Goal: Navigation & Orientation: Find specific page/section

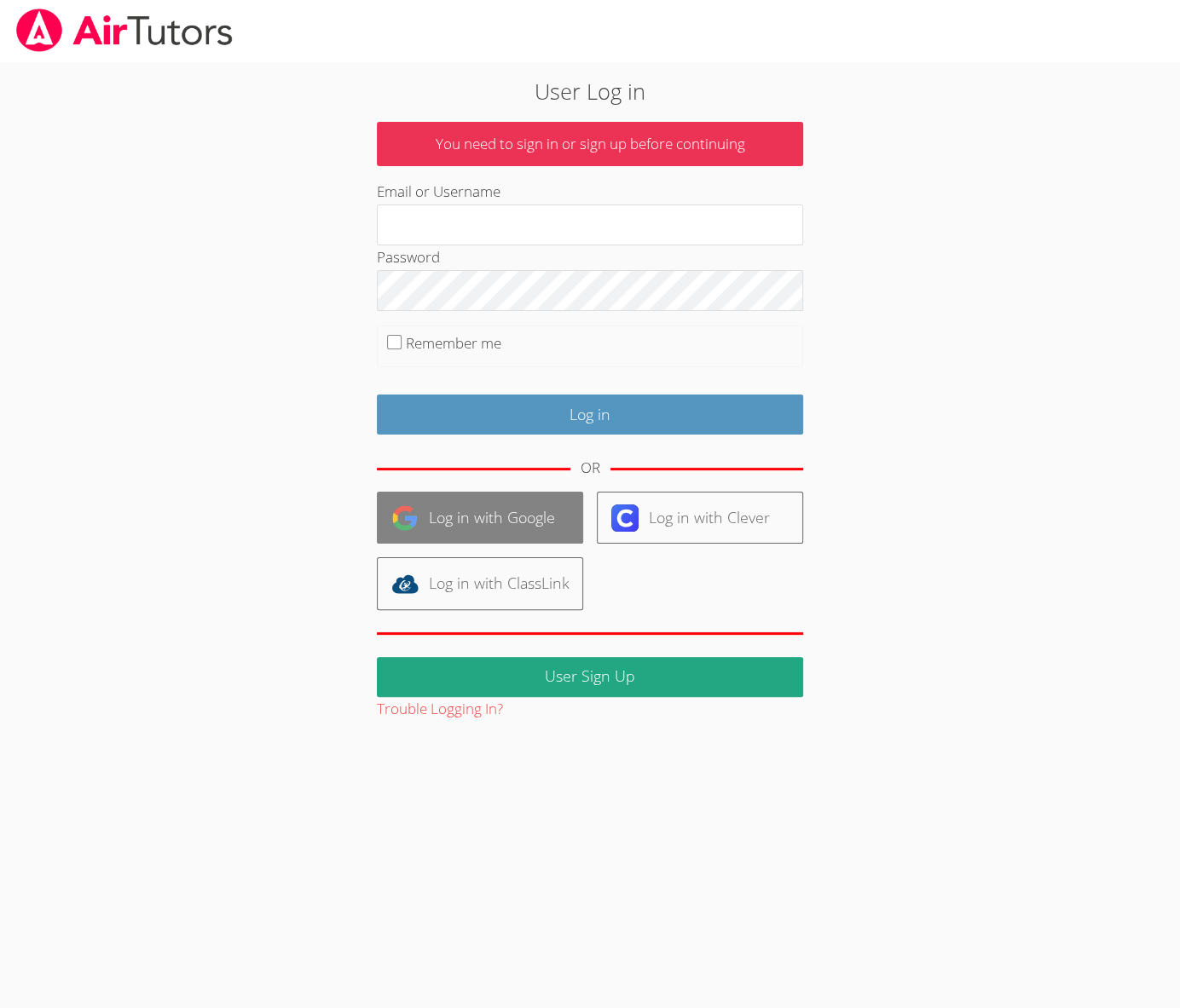
click at [545, 507] on link "Log in with Google" at bounding box center [479, 518] width 207 height 52
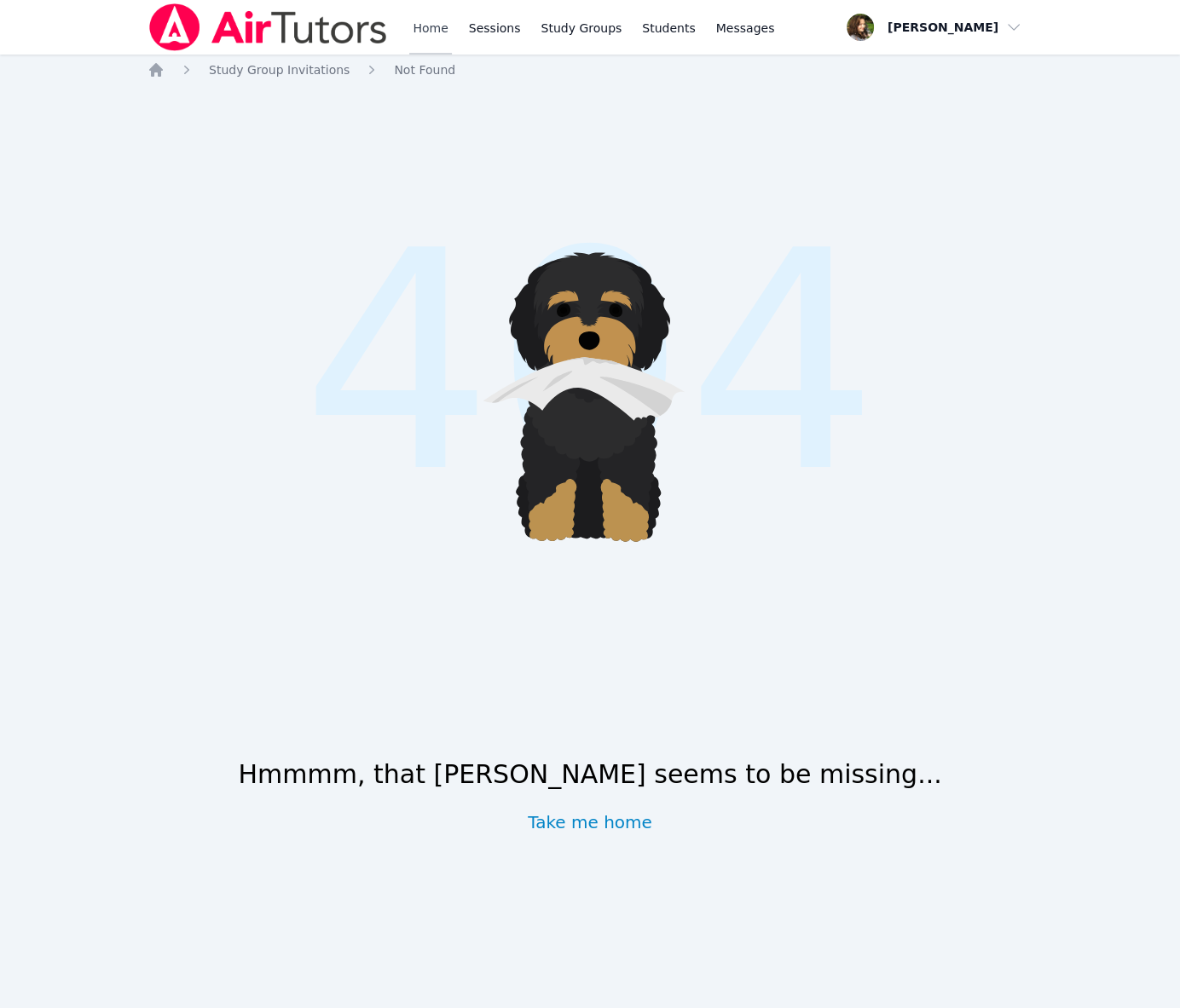
click at [421, 27] on link "Home" at bounding box center [430, 27] width 42 height 55
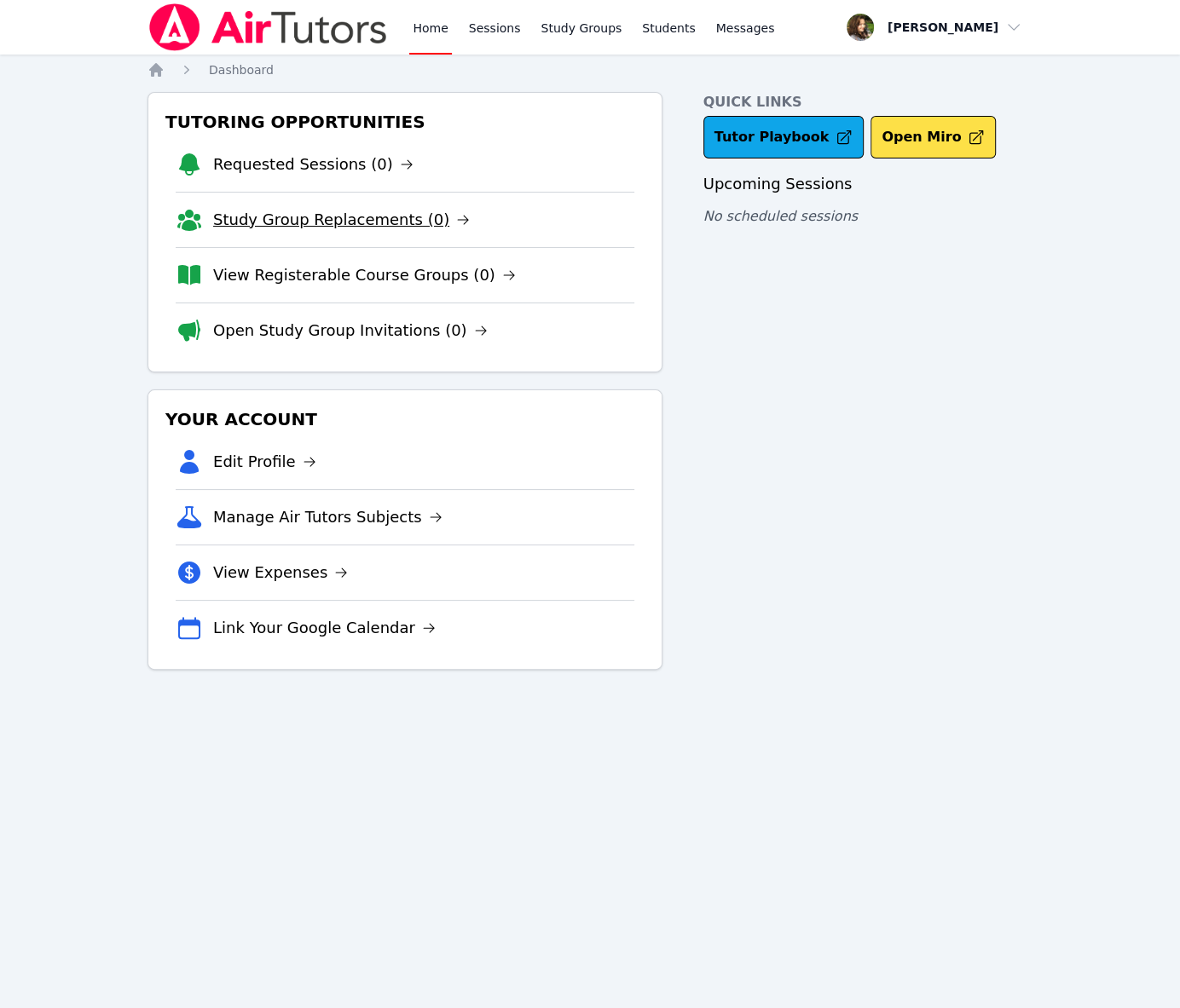
click at [316, 219] on link "Study Group Replacements (0)" at bounding box center [341, 220] width 256 height 24
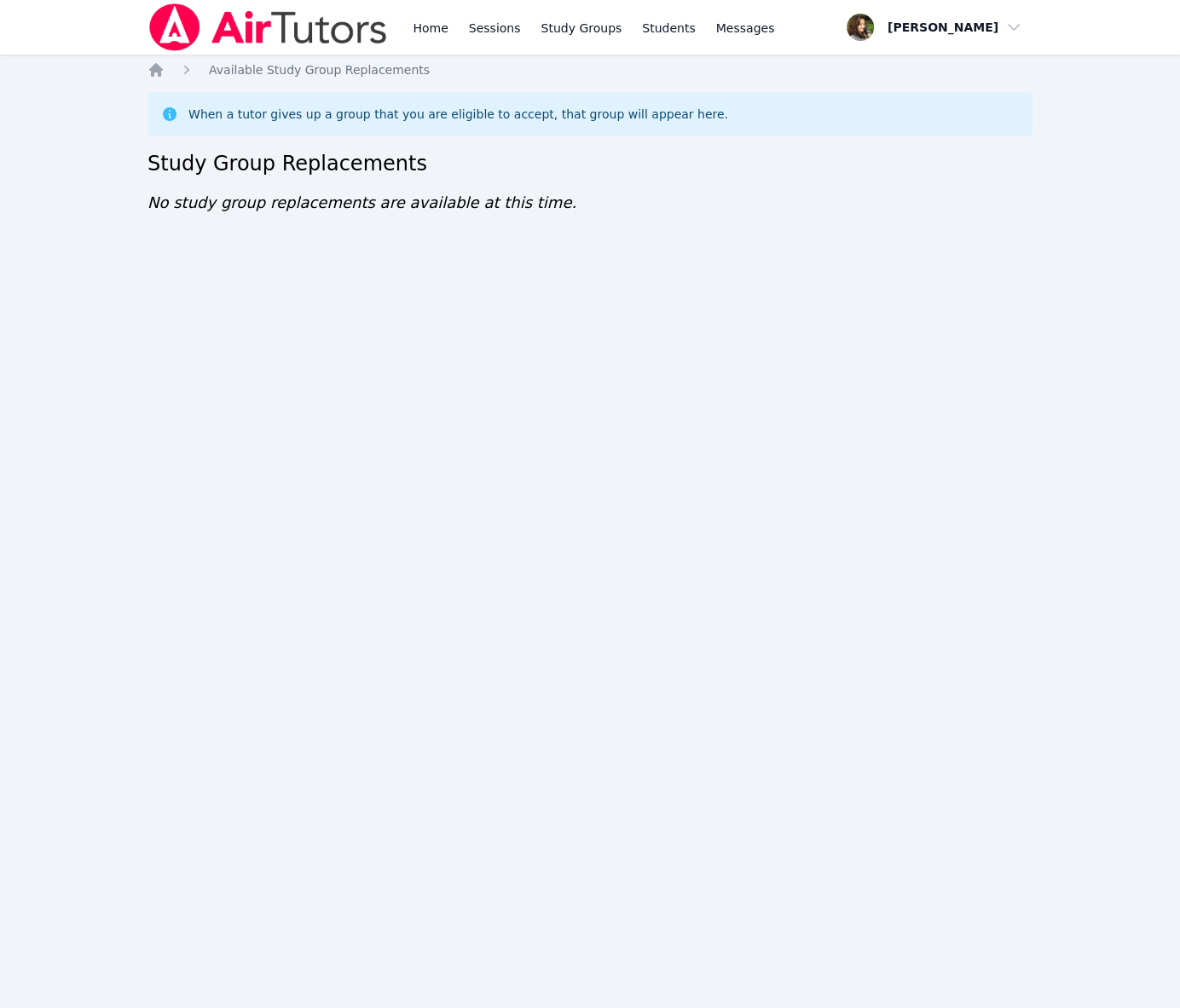
click at [163, 110] on icon at bounding box center [170, 114] width 17 height 17
click at [420, 21] on link "Home" at bounding box center [430, 27] width 42 height 55
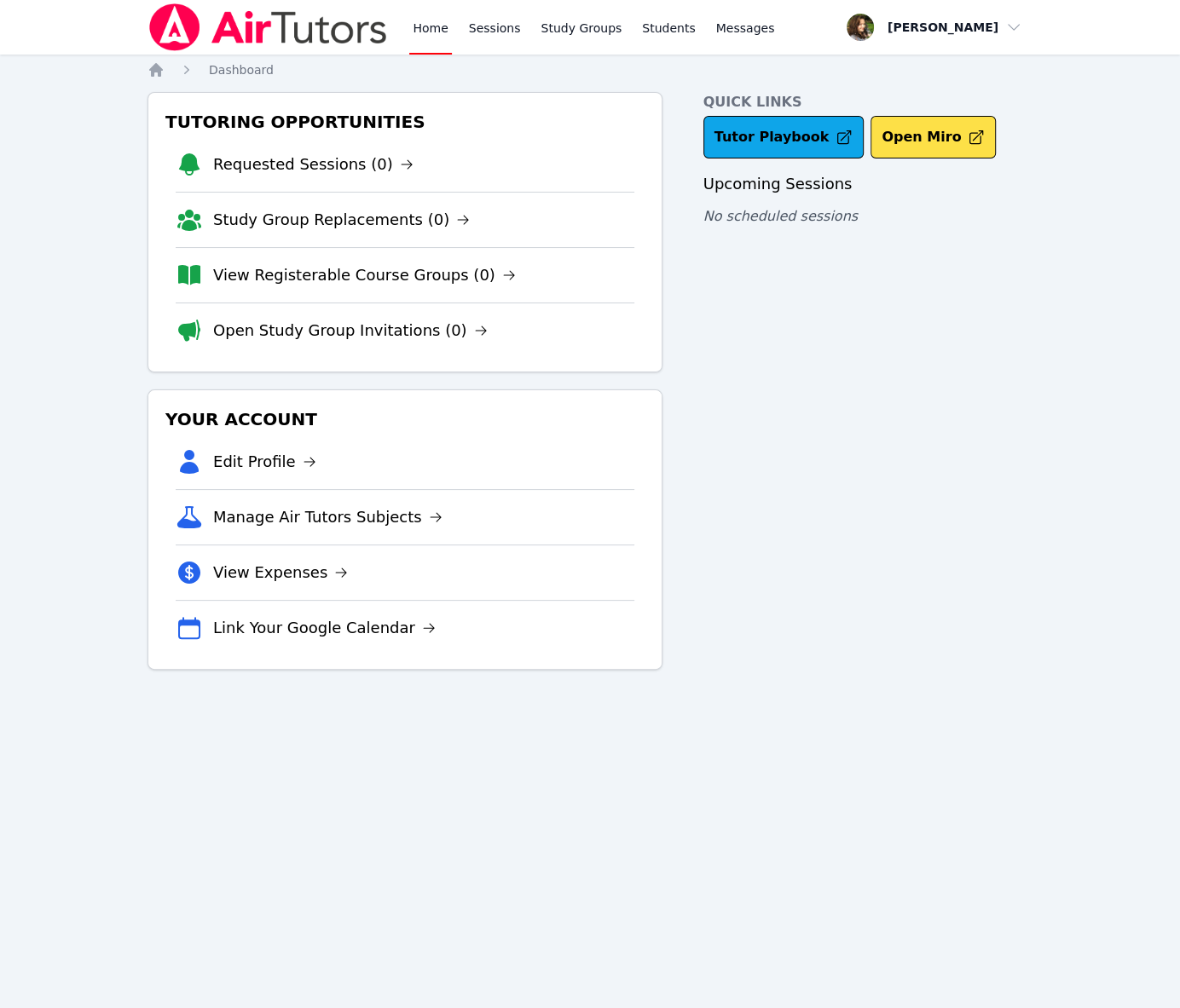
click at [420, 21] on link "Home" at bounding box center [430, 27] width 42 height 55
click at [298, 165] on link "Requested Sessions (0)" at bounding box center [314, 165] width 201 height 24
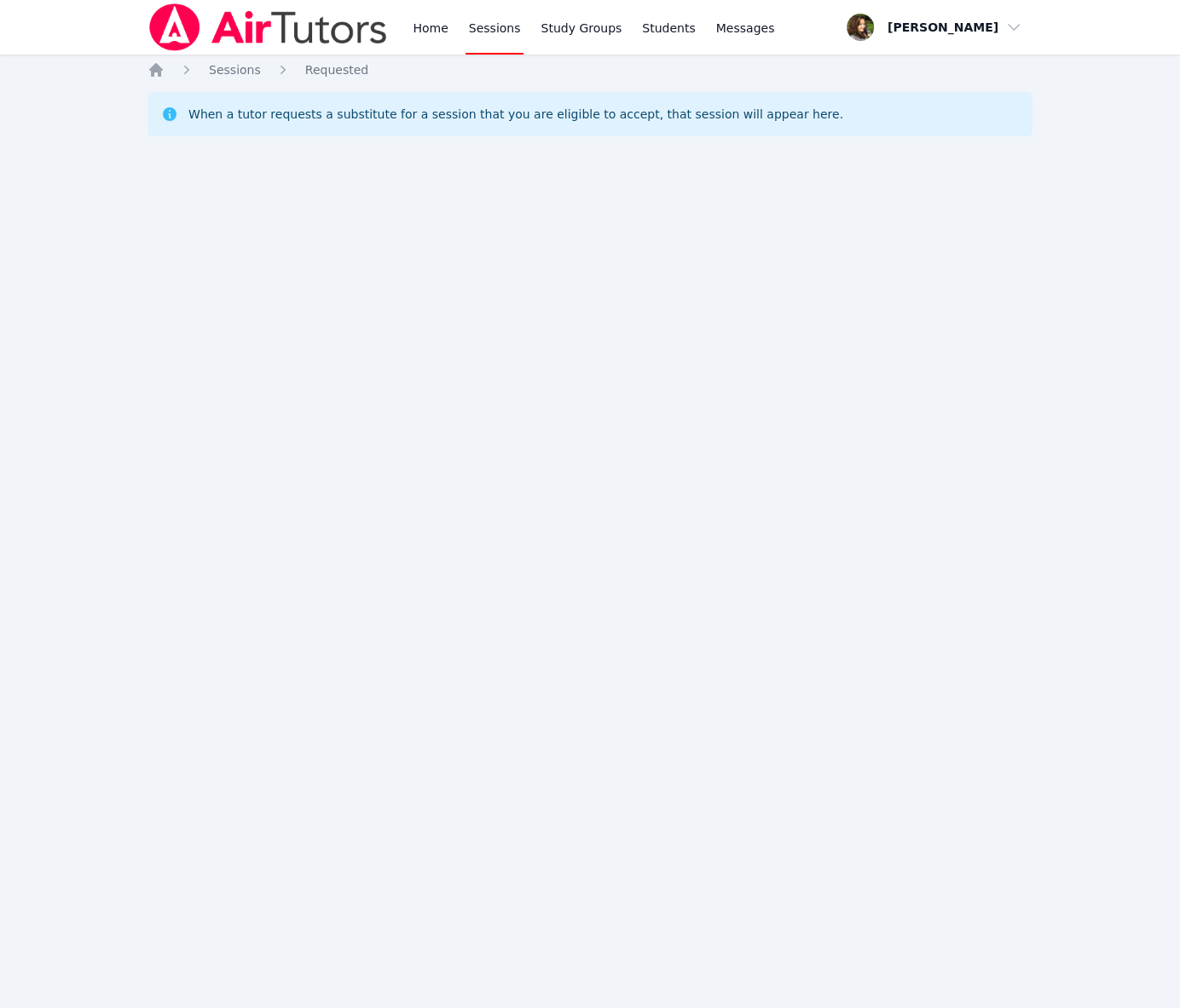
click at [298, 165] on div "Home Sessions Requested When a tutor requests a substitute for a session that y…" at bounding box center [590, 119] width 885 height 116
click at [425, 27] on link "Home" at bounding box center [430, 27] width 42 height 55
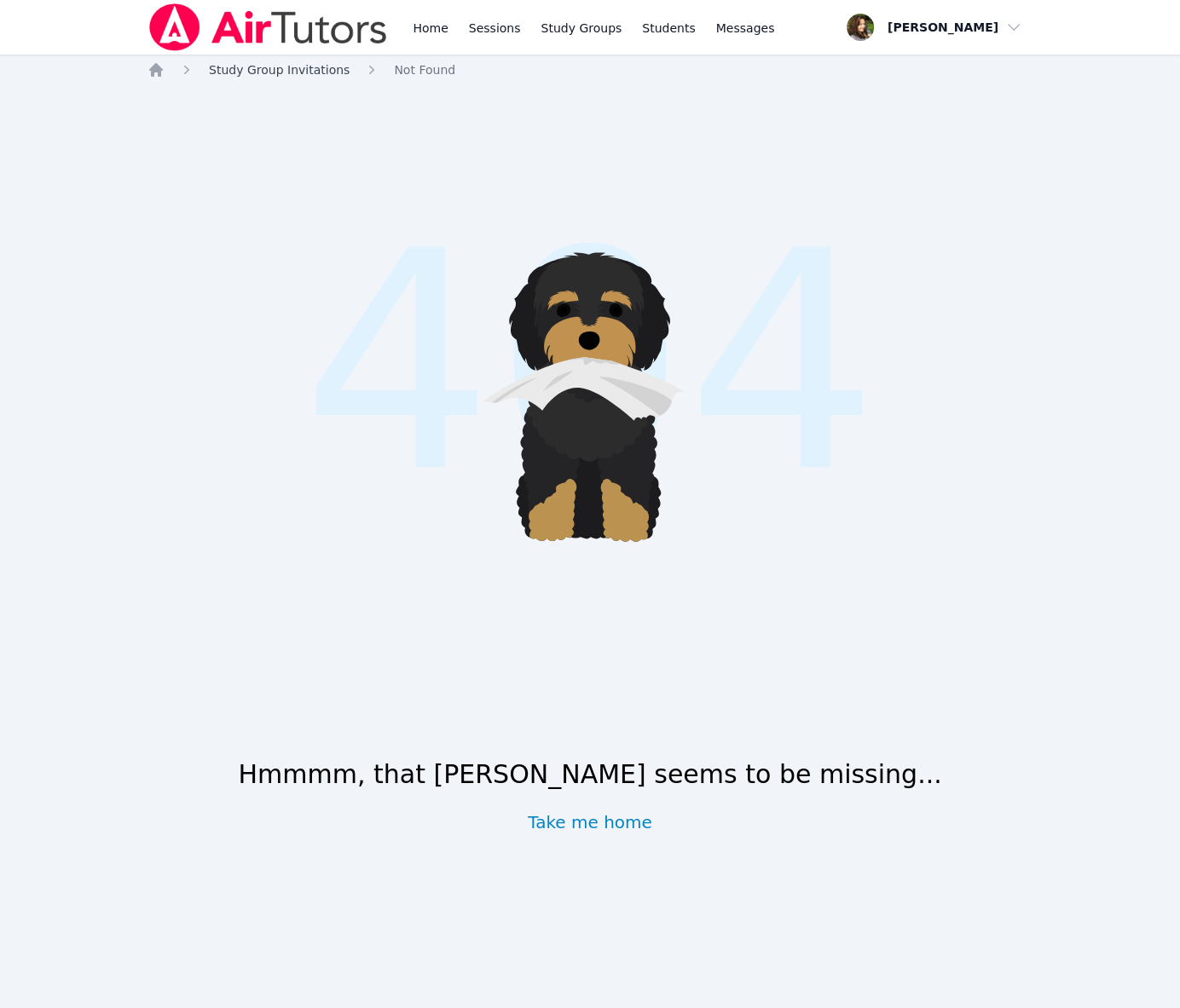
click at [280, 76] on span "Study Group Invitations" at bounding box center [280, 70] width 141 height 14
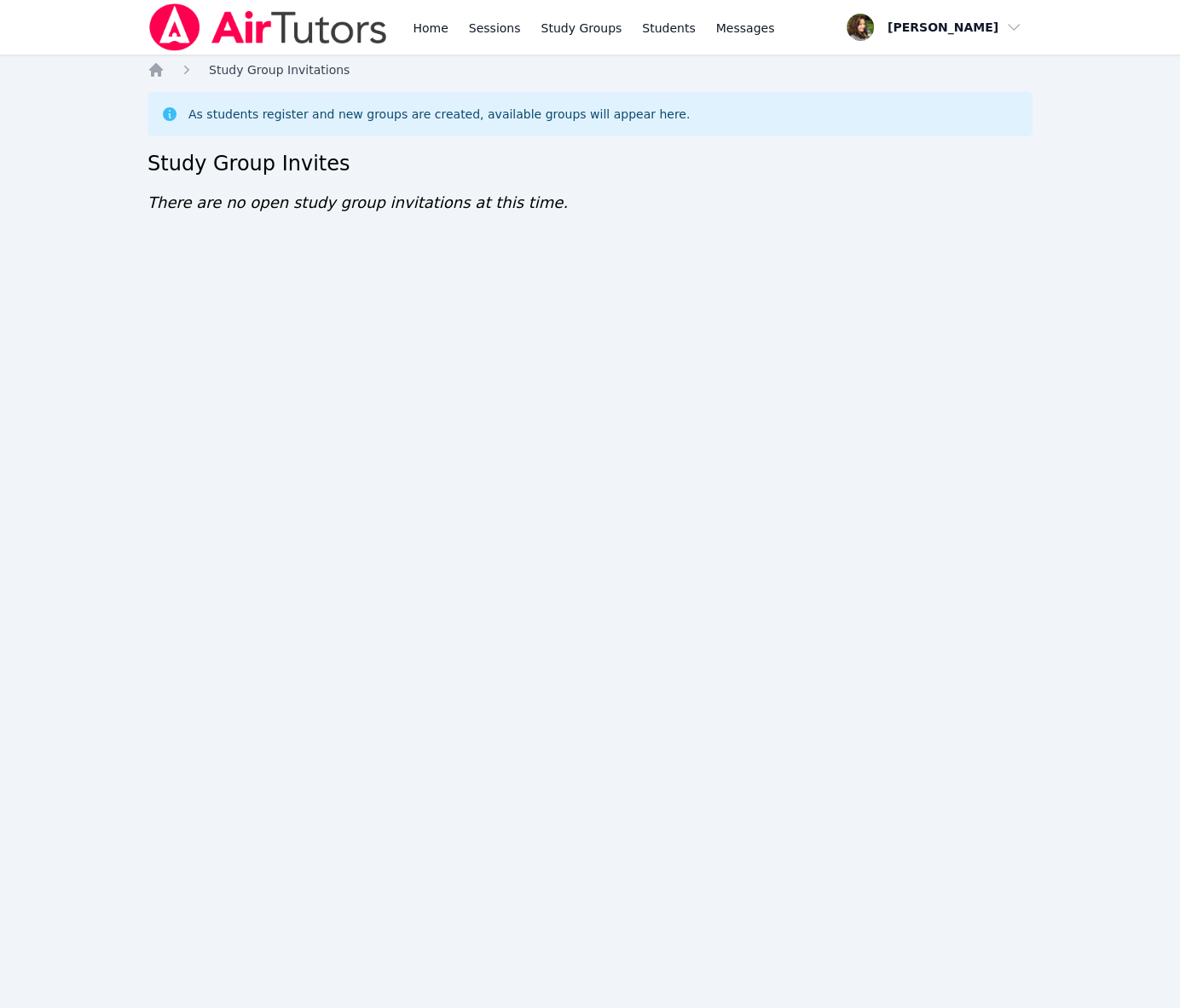
click at [280, 76] on span "Study Group Invitations" at bounding box center [280, 70] width 141 height 14
